Goal: Task Accomplishment & Management: Use online tool/utility

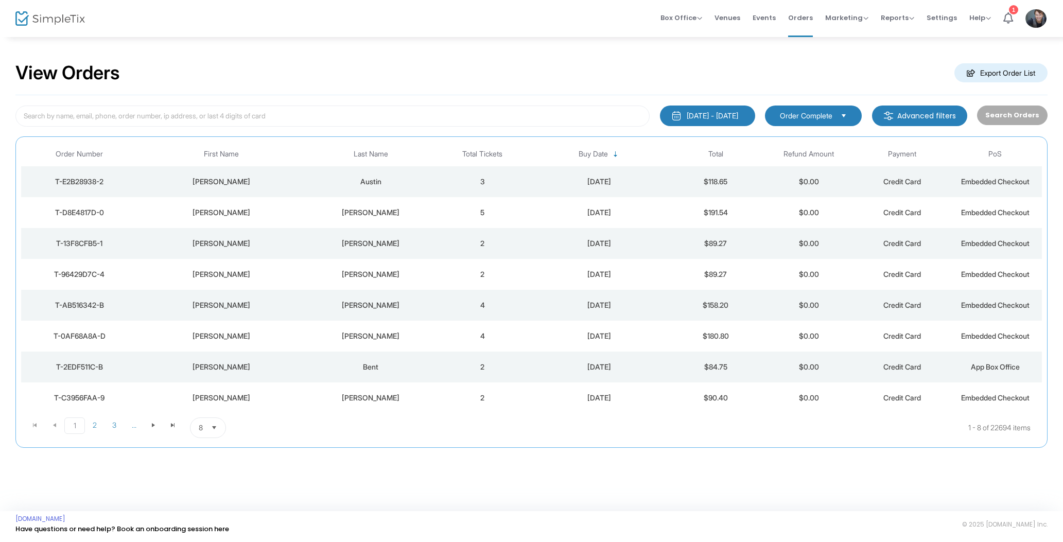
click at [457, 176] on td "3" at bounding box center [482, 181] width 93 height 31
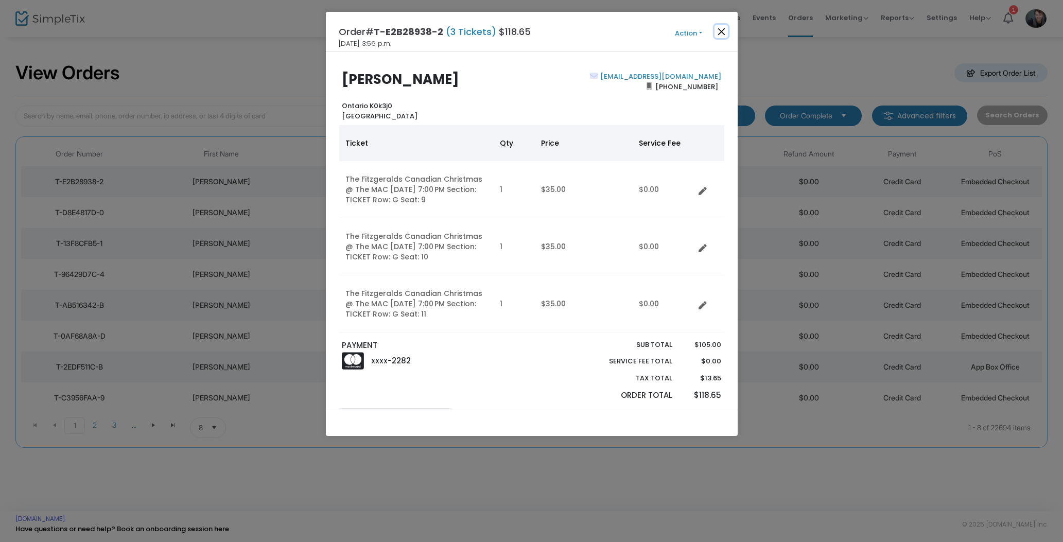
click at [726, 30] on button "Close" at bounding box center [721, 31] width 13 height 13
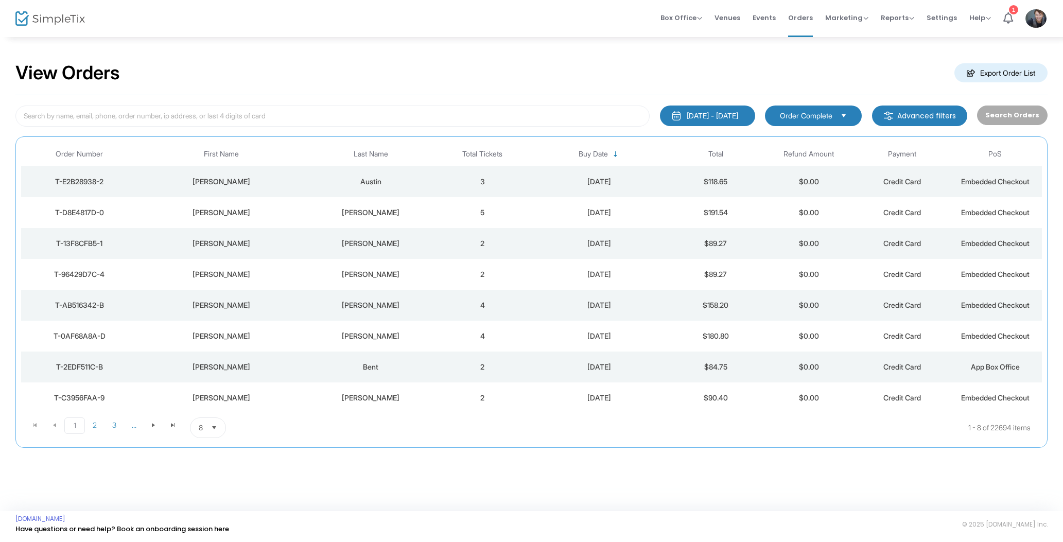
click at [440, 222] on td "5" at bounding box center [482, 212] width 93 height 31
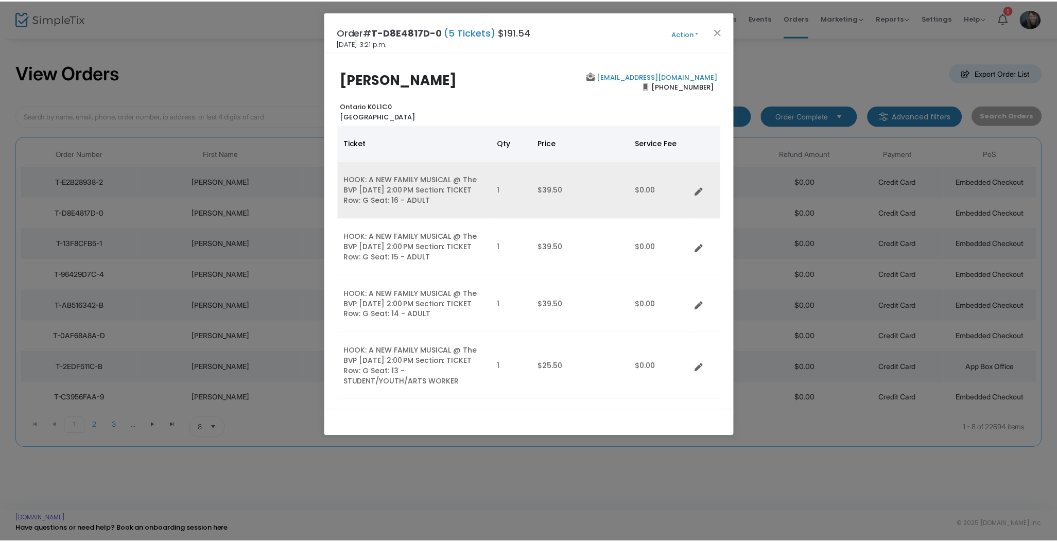
scroll to position [122, 0]
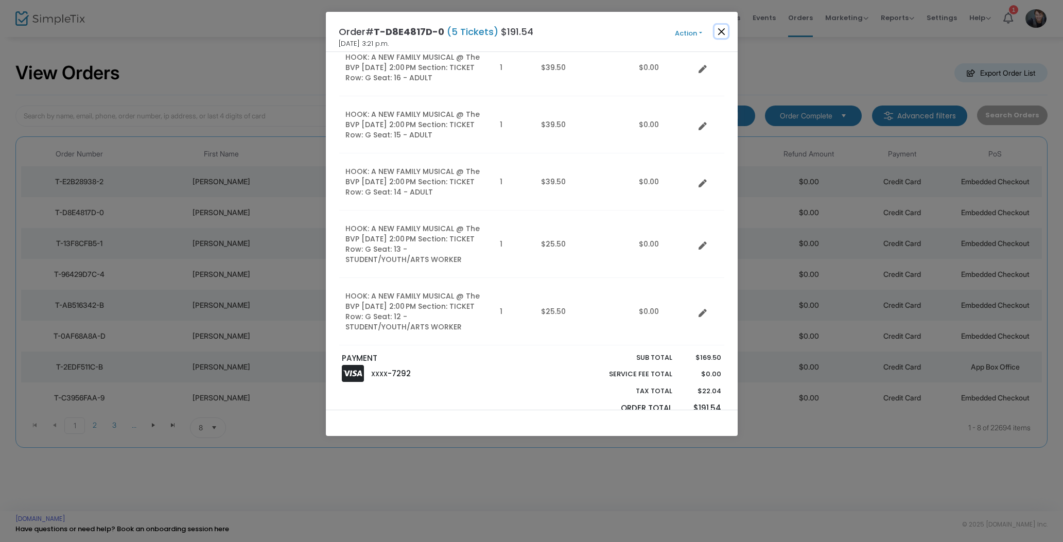
click at [717, 35] on button "Close" at bounding box center [721, 31] width 13 height 13
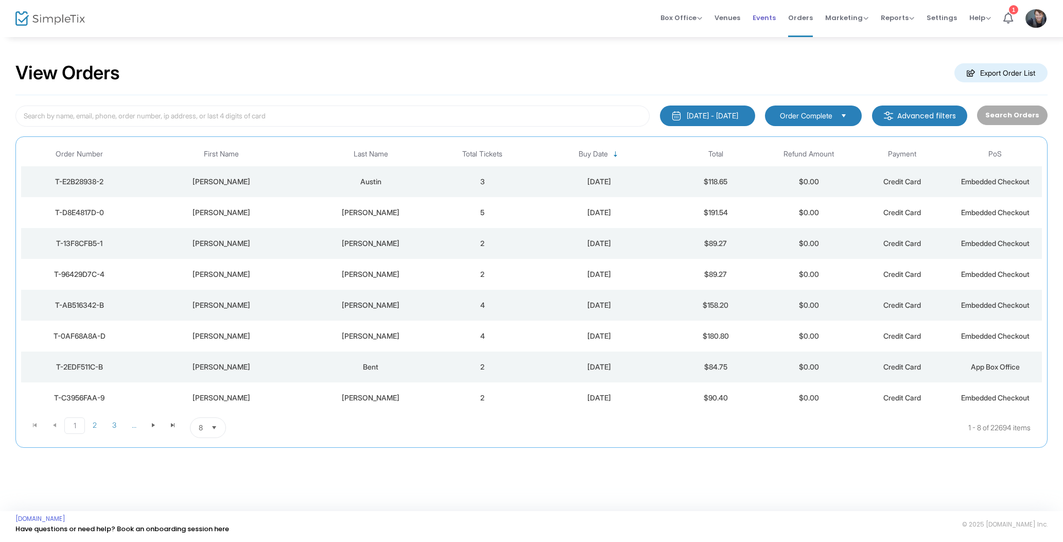
click at [780, 20] on li "Events" at bounding box center [765, 18] width 36 height 37
click at [709, 14] on li "Box Office Sell Tickets Bookings Sell Season Pass" at bounding box center [682, 18] width 54 height 37
click at [725, 16] on span "Venues" at bounding box center [728, 18] width 26 height 26
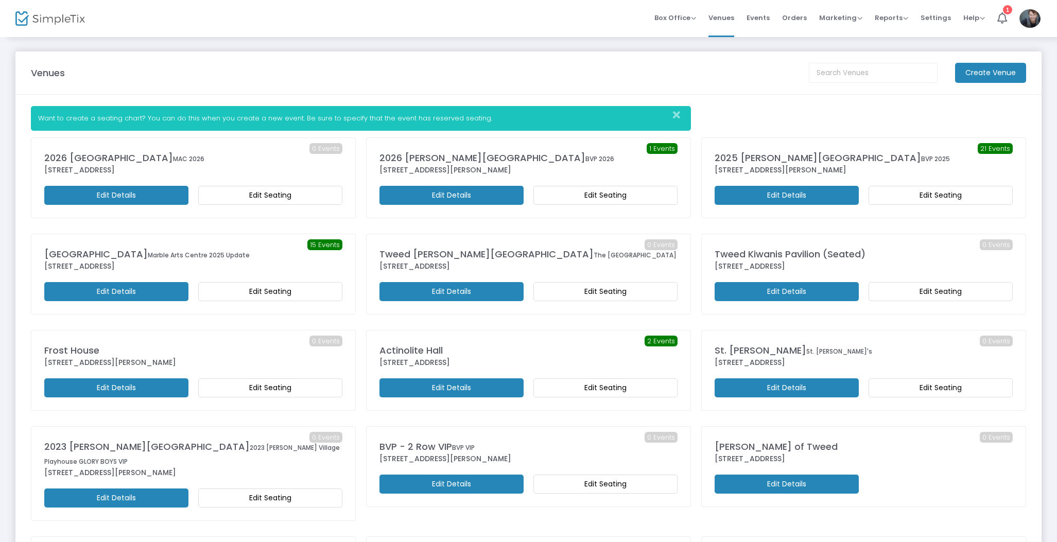
click at [276, 190] on m-button "Edit Seating" at bounding box center [270, 195] width 144 height 19
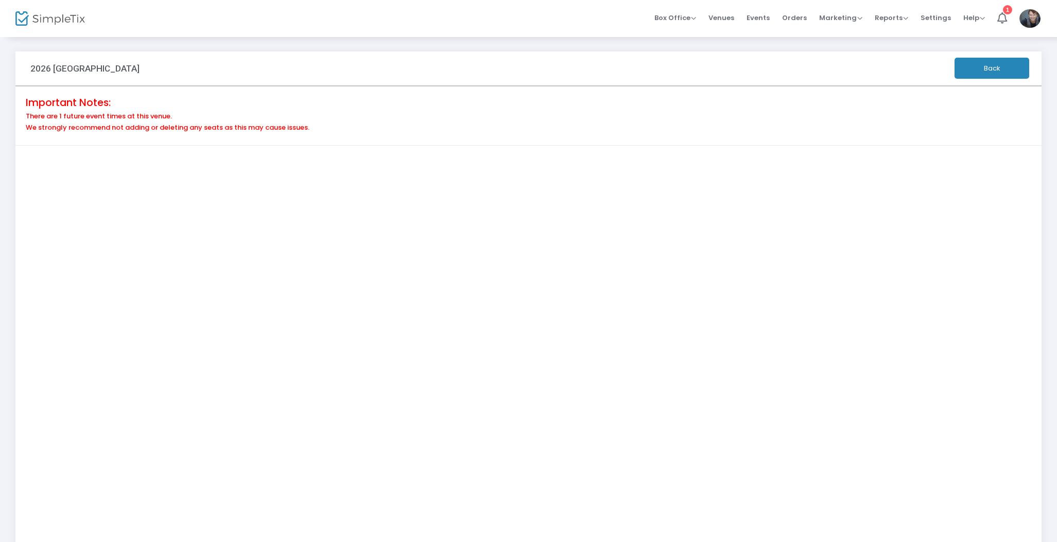
scroll to position [111, 0]
